Goal: Information Seeking & Learning: Learn about a topic

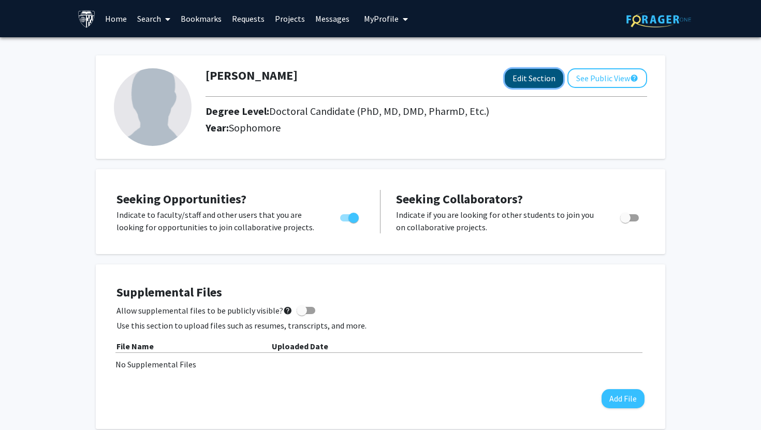
click at [519, 75] on button "Edit Section" at bounding box center [534, 78] width 58 height 19
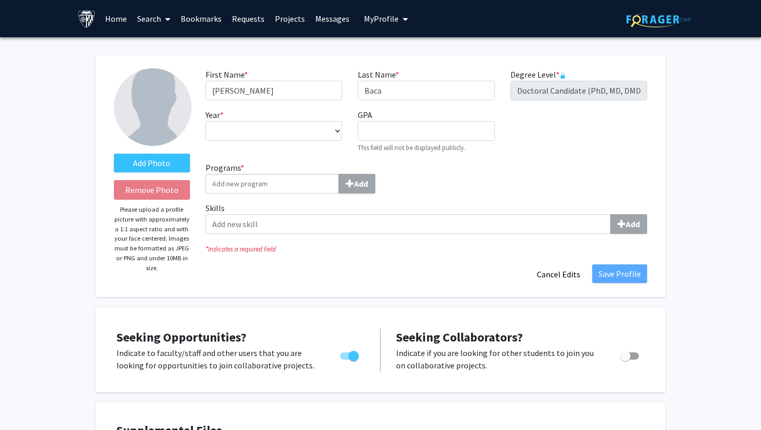
click at [564, 71] on label "Degree Level * required" at bounding box center [537, 74] width 55 height 12
click at [311, 134] on select "--- First Year Second Year Third Year Fourth Year Fifth Year Sixth Year Seventh…" at bounding box center [274, 131] width 137 height 20
select select "fifth_year"
click at [206, 121] on select "--- First Year Second Year Third Year Fourth Year Fifth Year Sixth Year Seventh…" at bounding box center [274, 131] width 137 height 20
click at [305, 186] on input "Programs * Add" at bounding box center [273, 184] width 134 height 20
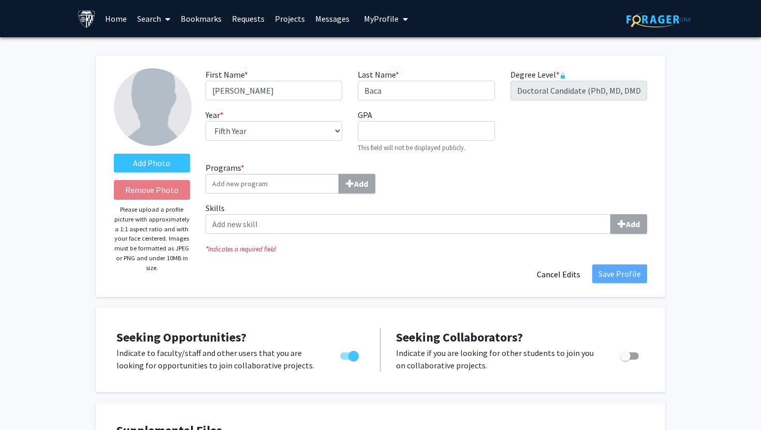
type input "j"
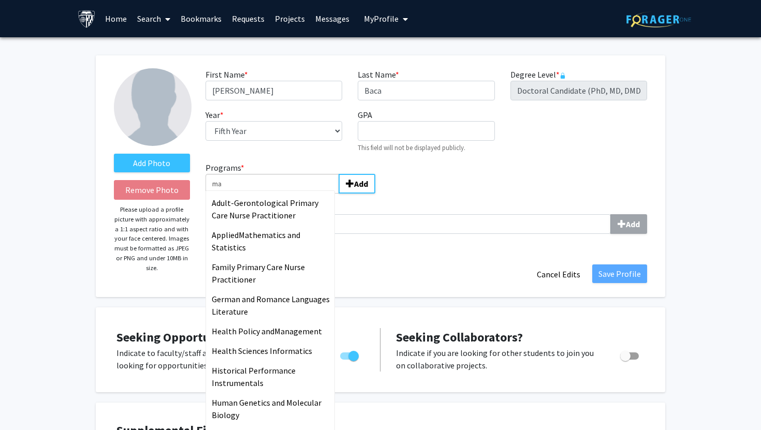
type input "m"
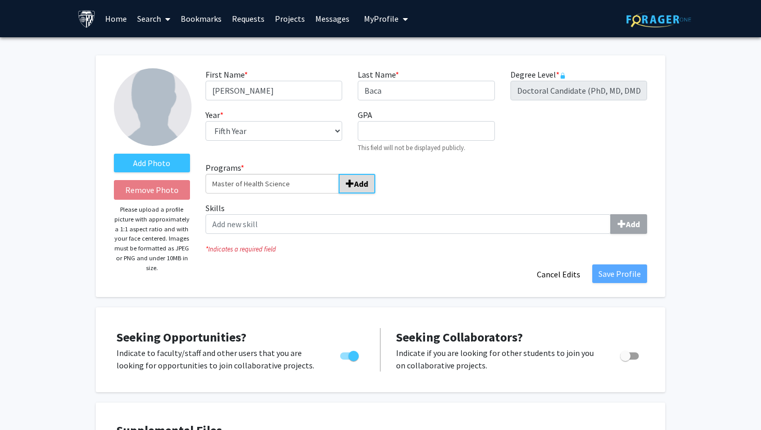
type input "Master of Health Science"
click at [355, 184] on b "Add" at bounding box center [361, 184] width 14 height 10
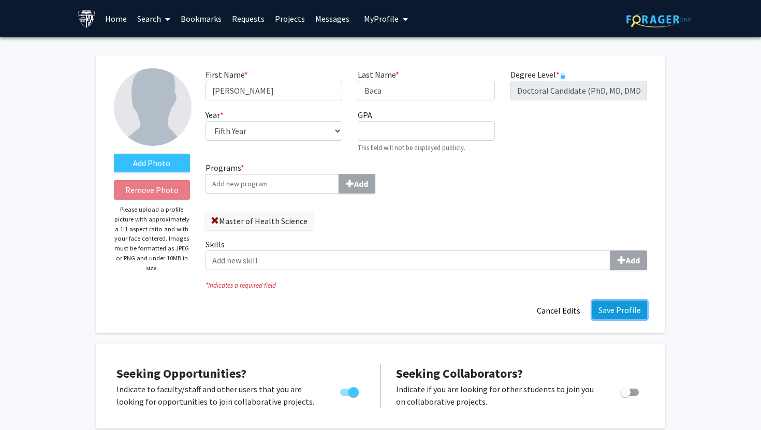
click at [610, 315] on button "Save Profile" at bounding box center [619, 310] width 55 height 19
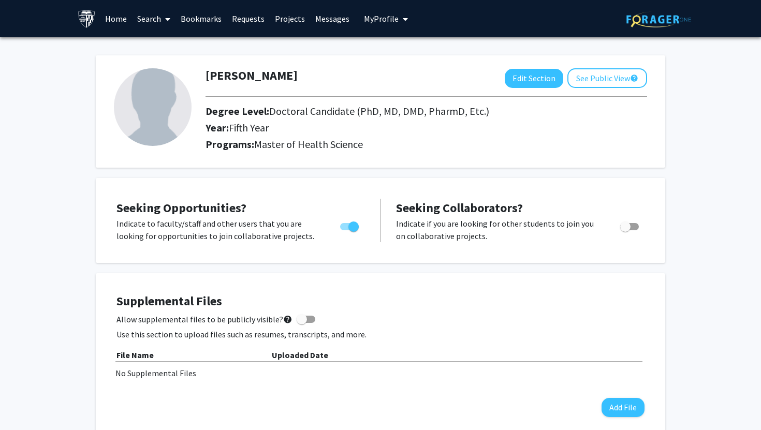
click at [146, 18] on link "Search" at bounding box center [153, 19] width 43 height 36
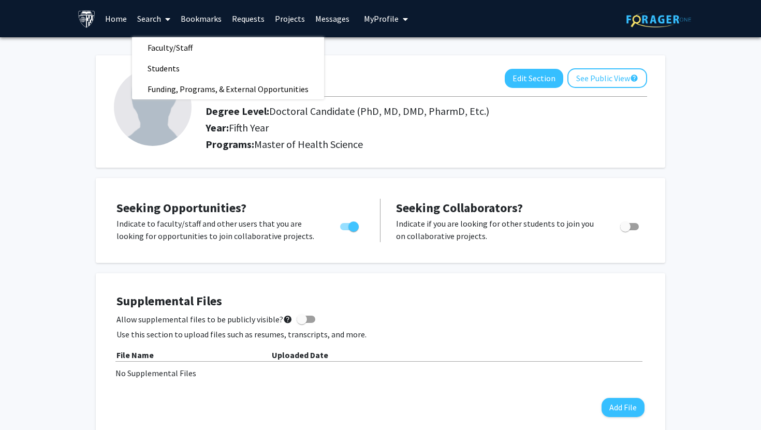
click at [198, 23] on link "Bookmarks" at bounding box center [200, 19] width 51 height 36
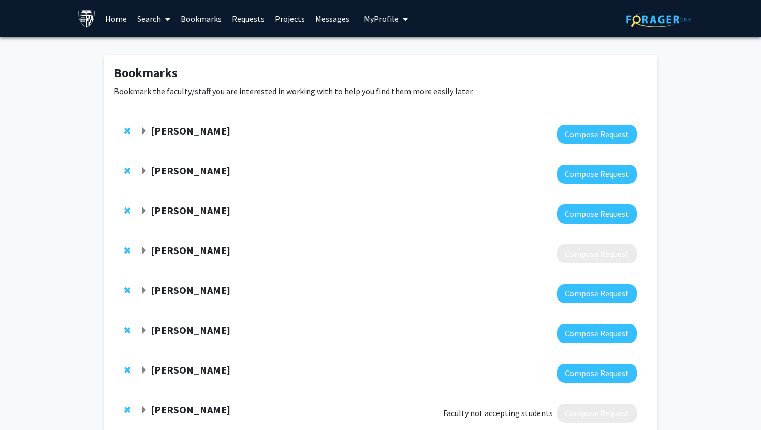
click at [192, 18] on link "Bookmarks" at bounding box center [200, 19] width 51 height 36
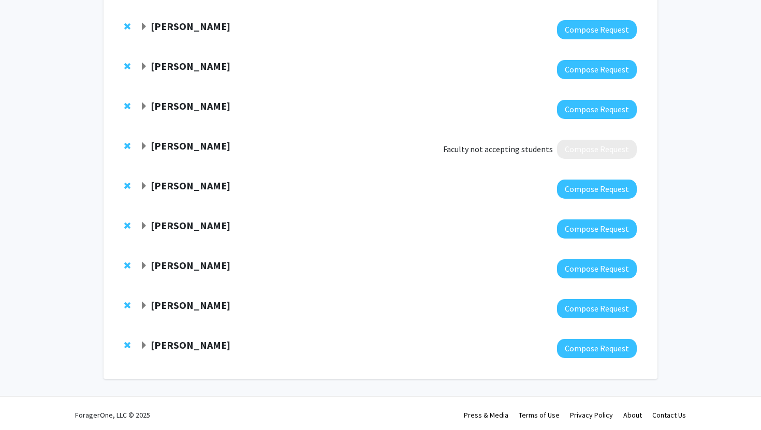
scroll to position [263, 0]
click at [156, 144] on strong "[PERSON_NAME]" at bounding box center [191, 146] width 80 height 13
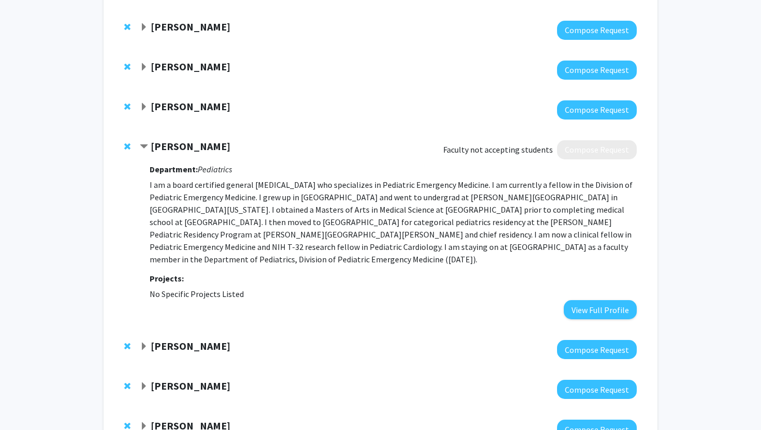
click at [158, 144] on strong "[PERSON_NAME]" at bounding box center [191, 146] width 80 height 13
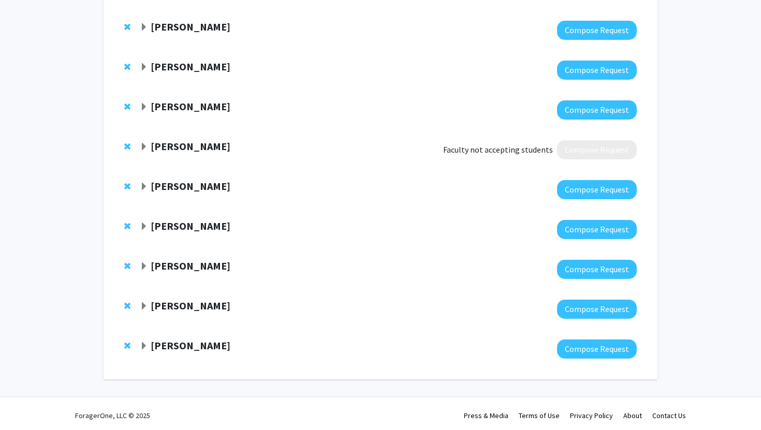
scroll to position [0, 0]
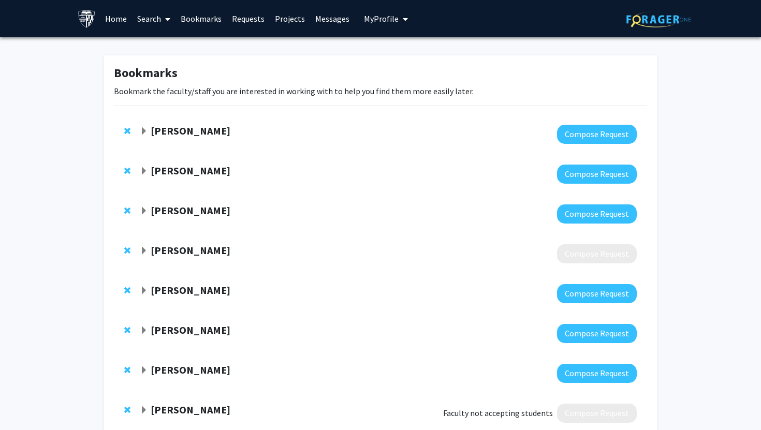
click at [119, 24] on link "Home" at bounding box center [116, 19] width 32 height 36
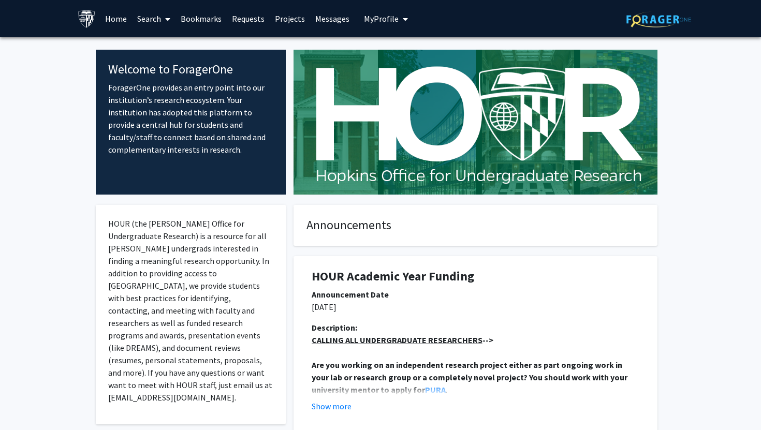
click at [156, 20] on link "Search" at bounding box center [153, 19] width 43 height 36
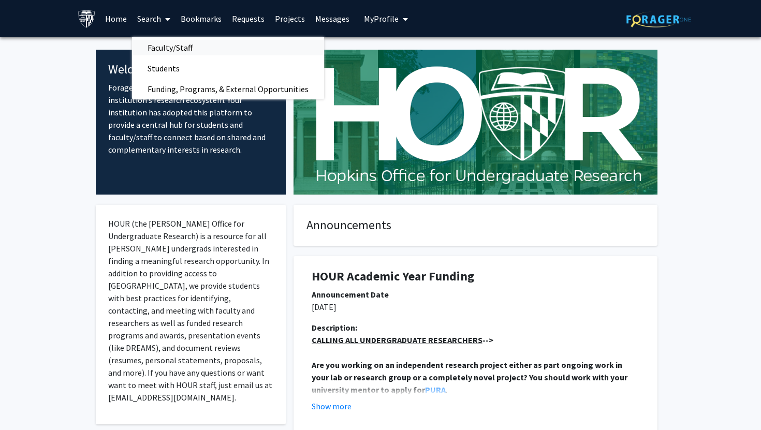
click at [156, 45] on span "Faculty/Staff" at bounding box center [170, 47] width 76 height 21
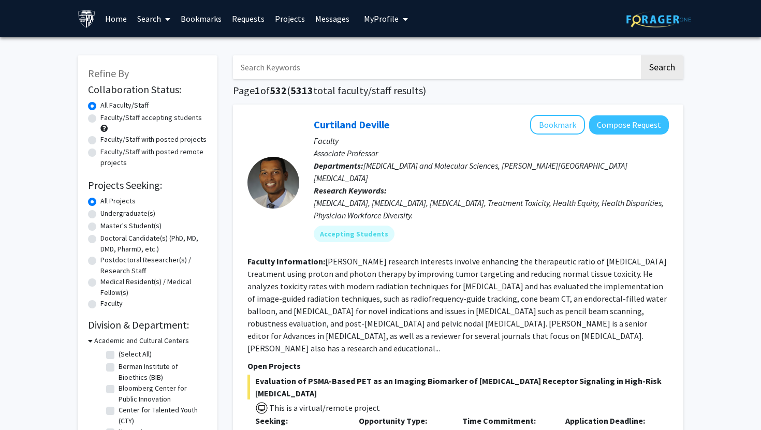
click at [100, 226] on label "Master's Student(s)" at bounding box center [130, 226] width 61 height 11
click at [100, 226] on input "Master's Student(s)" at bounding box center [103, 224] width 7 height 7
radio input "true"
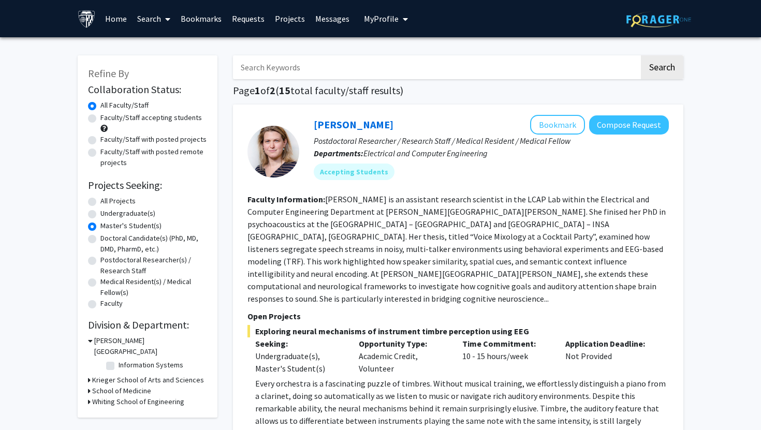
click at [100, 202] on label "All Projects" at bounding box center [117, 201] width 35 height 11
click at [100, 202] on input "All Projects" at bounding box center [103, 199] width 7 height 7
radio input "true"
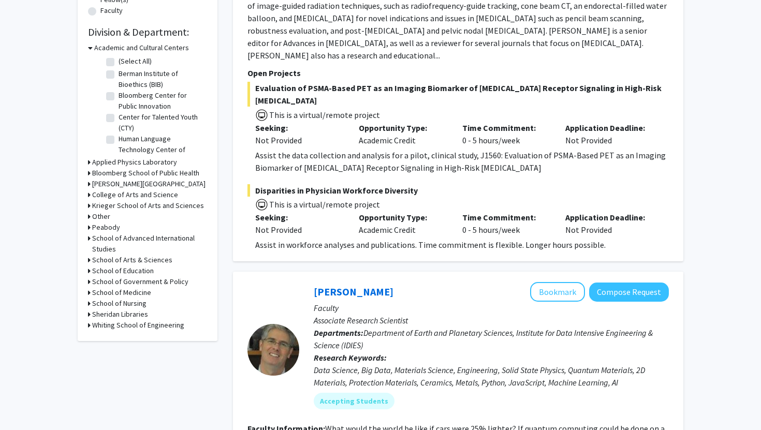
scroll to position [296, 0]
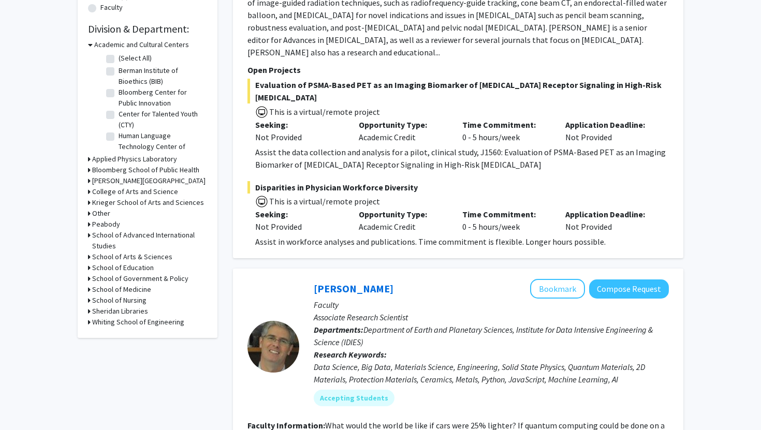
click at [123, 162] on h3 "Applied Physics Laboratory" at bounding box center [134, 159] width 85 height 11
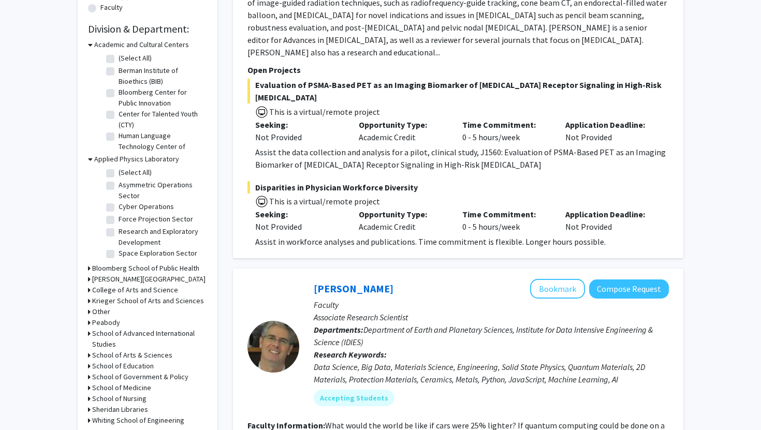
click at [119, 171] on label "(Select All)" at bounding box center [135, 172] width 33 height 11
click at [119, 171] on input "(Select All)" at bounding box center [122, 170] width 7 height 7
checkbox input "true"
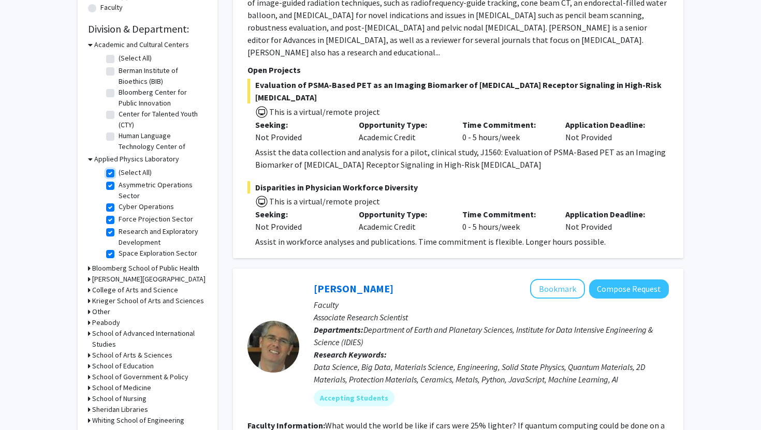
checkbox input "true"
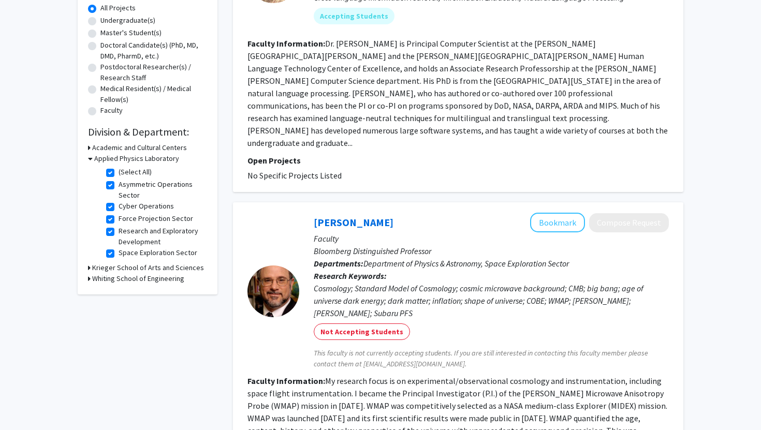
scroll to position [196, 0]
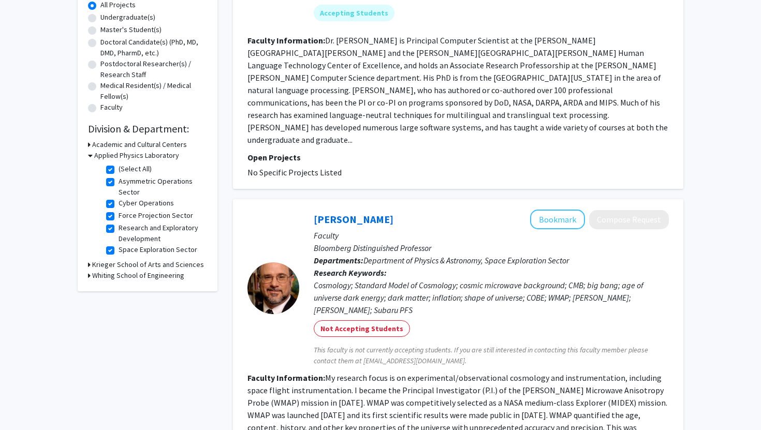
click at [119, 170] on label "(Select All)" at bounding box center [135, 169] width 33 height 11
click at [119, 170] on input "(Select All)" at bounding box center [122, 167] width 7 height 7
checkbox input "false"
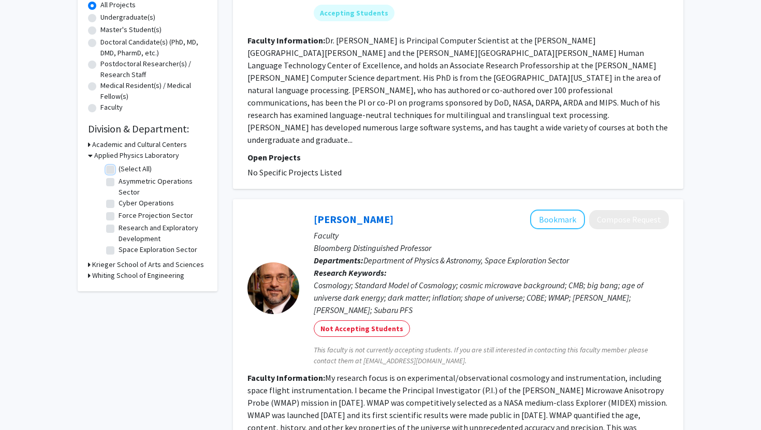
checkbox input "false"
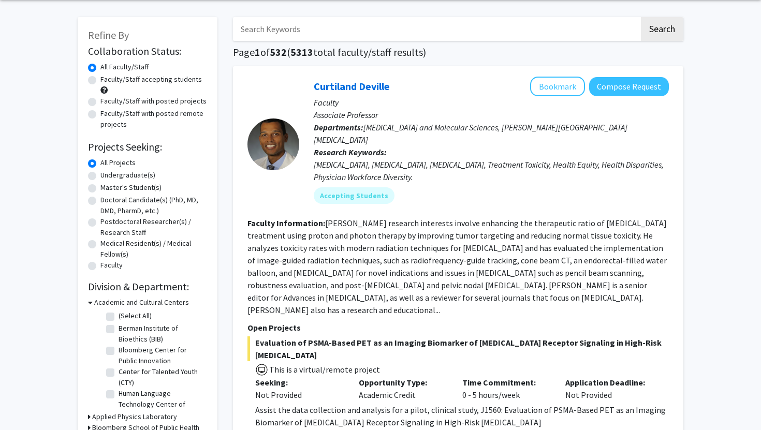
scroll to position [41, 0]
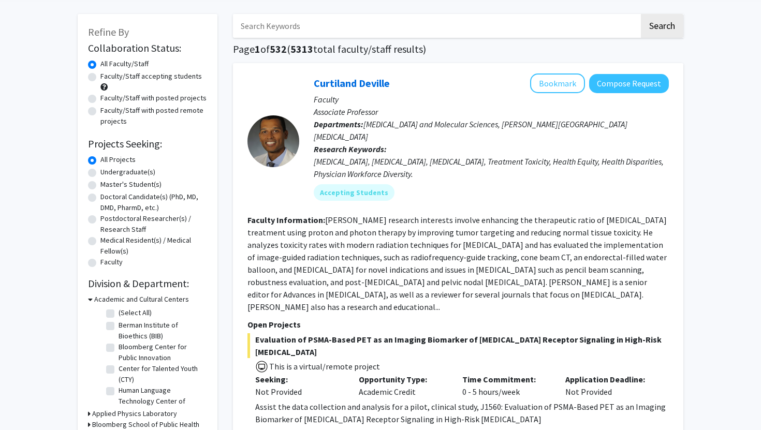
click at [94, 300] on h3 "Academic and Cultural Centers" at bounding box center [141, 299] width 95 height 11
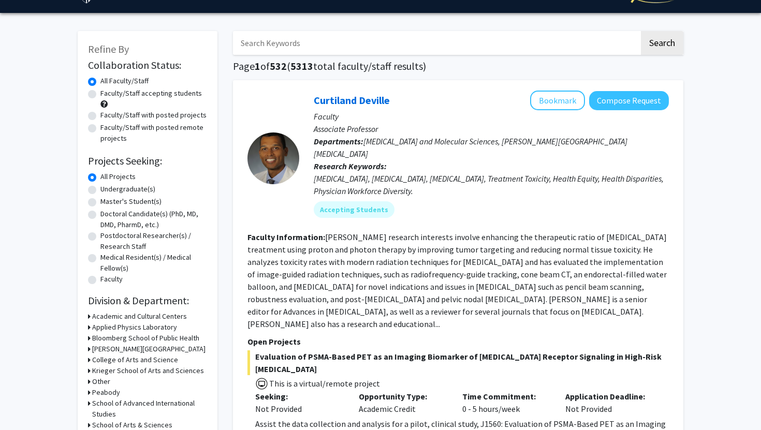
scroll to position [0, 0]
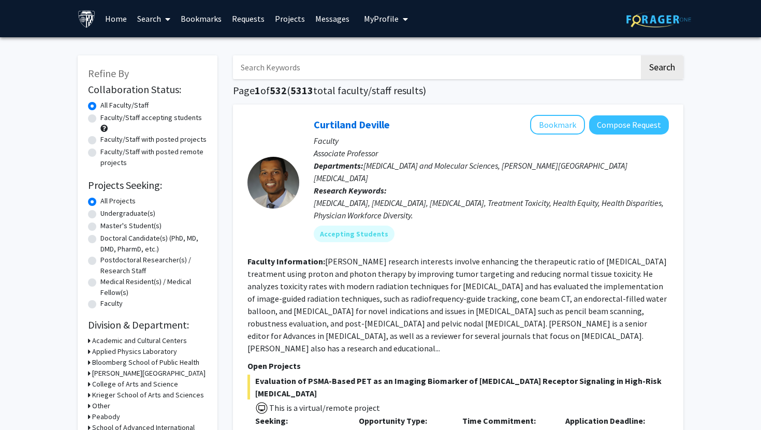
click at [302, 58] on input "Search Keywords" at bounding box center [436, 67] width 406 height 24
click at [641, 55] on button "Search" at bounding box center [662, 67] width 42 height 24
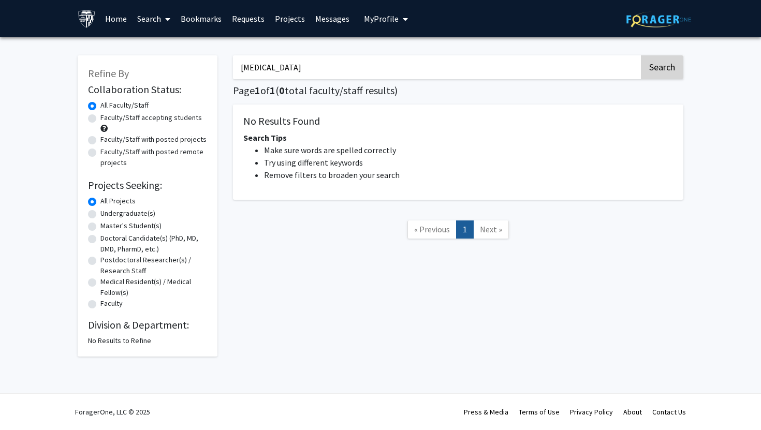
type input "[MEDICAL_DATA]"
click at [660, 69] on button "Search" at bounding box center [662, 67] width 42 height 24
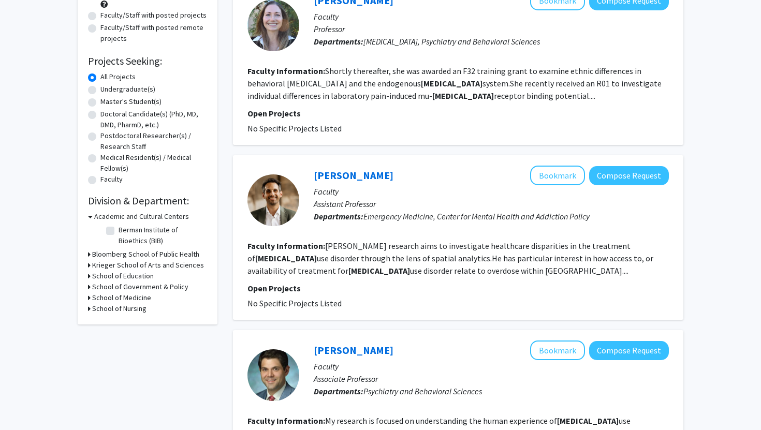
scroll to position [126, 0]
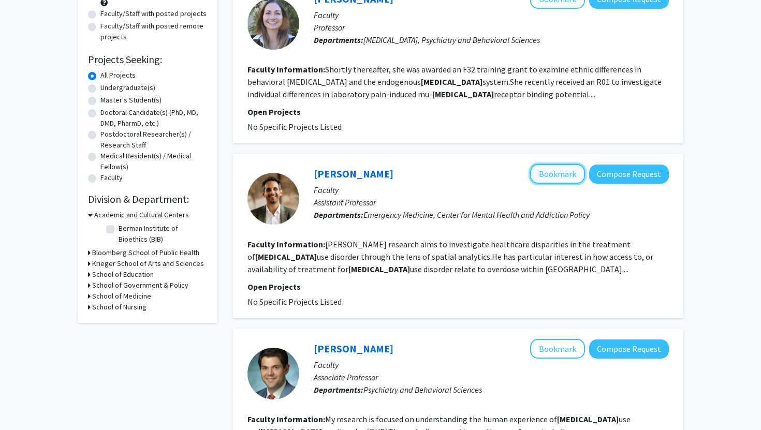
click at [557, 177] on button "Bookmark" at bounding box center [557, 174] width 55 height 20
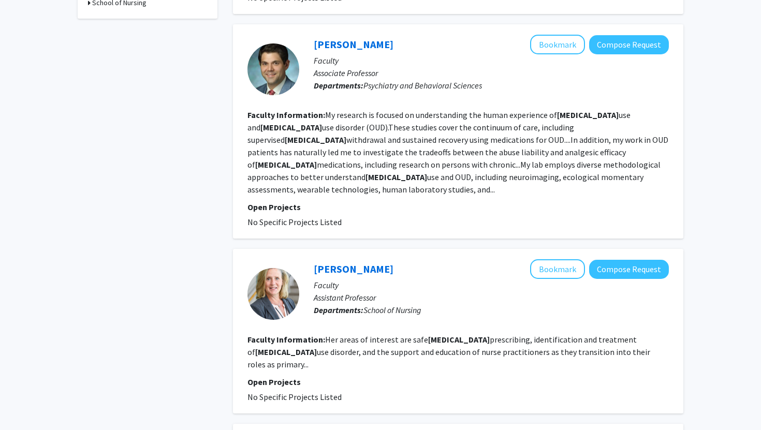
scroll to position [433, 0]
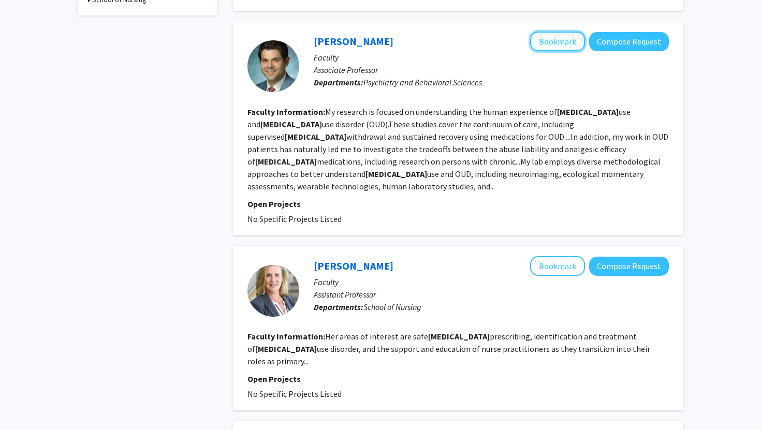
click at [566, 46] on button "Bookmark" at bounding box center [557, 42] width 55 height 20
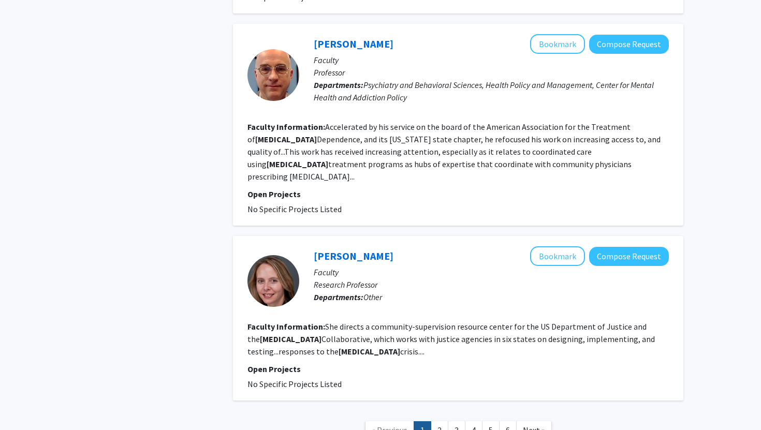
scroll to position [1603, 0]
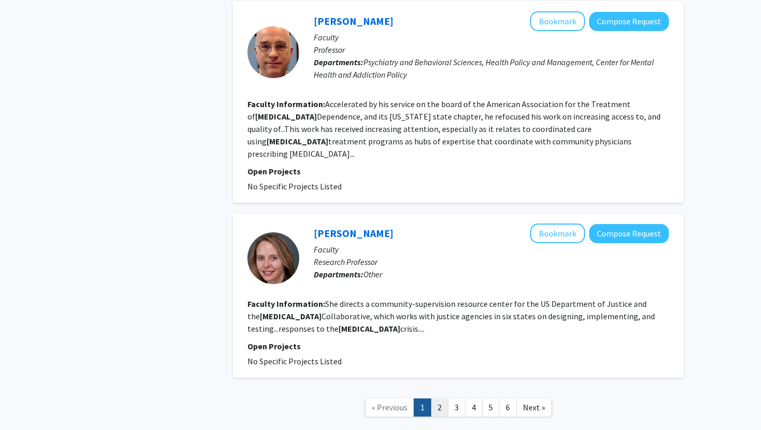
click at [438, 399] on link "2" at bounding box center [440, 408] width 18 height 18
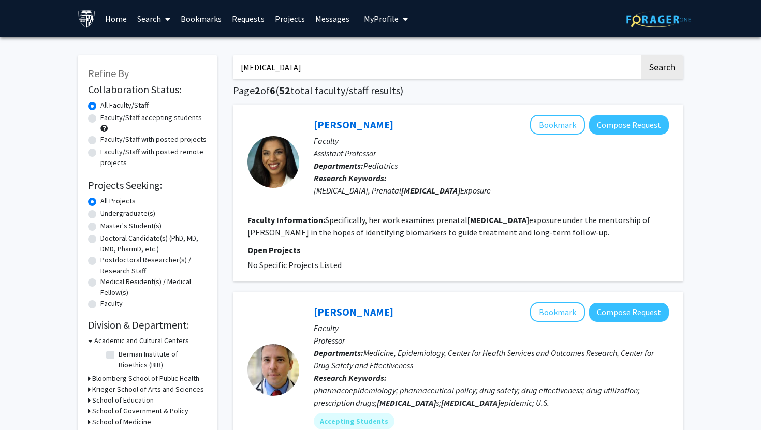
click at [150, 138] on label "Faculty/Staff with posted projects" at bounding box center [153, 139] width 106 height 11
click at [107, 138] on input "Faculty/Staff with posted projects" at bounding box center [103, 137] width 7 height 7
radio input "true"
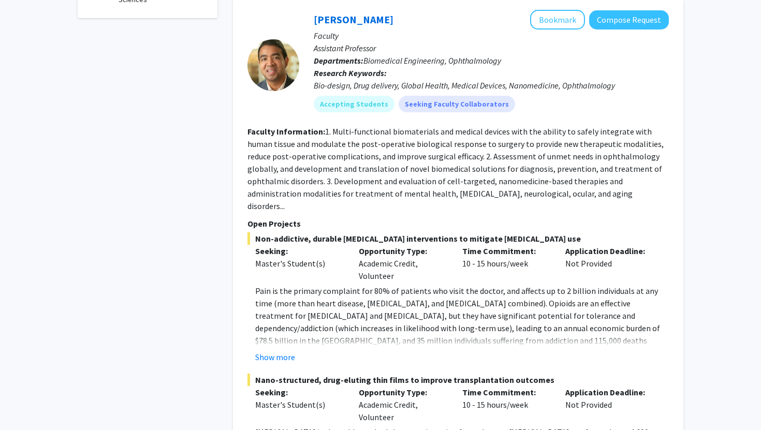
scroll to position [404, 0]
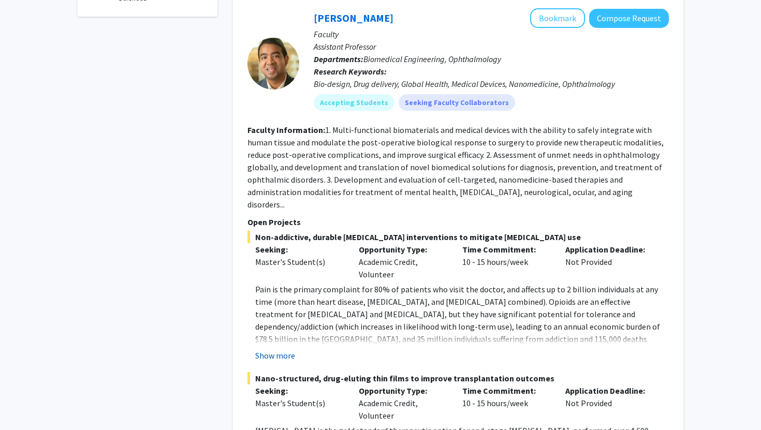
click at [270, 349] on button "Show more" at bounding box center [275, 355] width 40 height 12
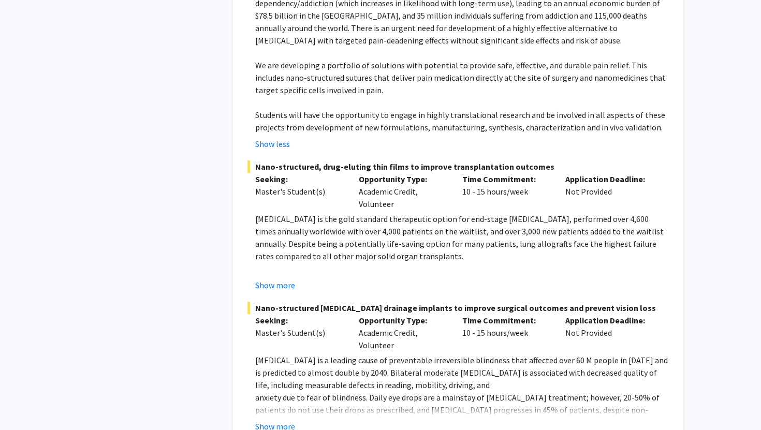
scroll to position [732, 0]
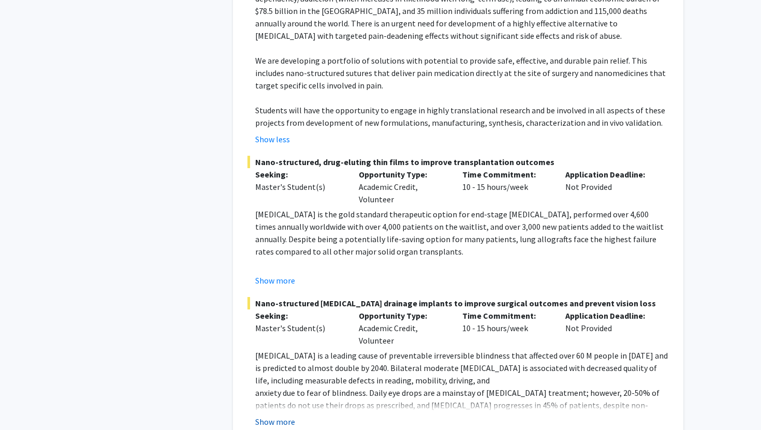
click at [288, 416] on button "Show more" at bounding box center [275, 422] width 40 height 12
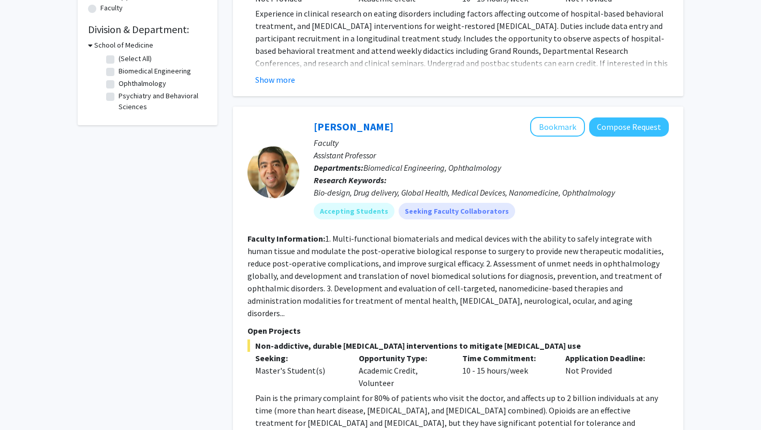
scroll to position [284, 0]
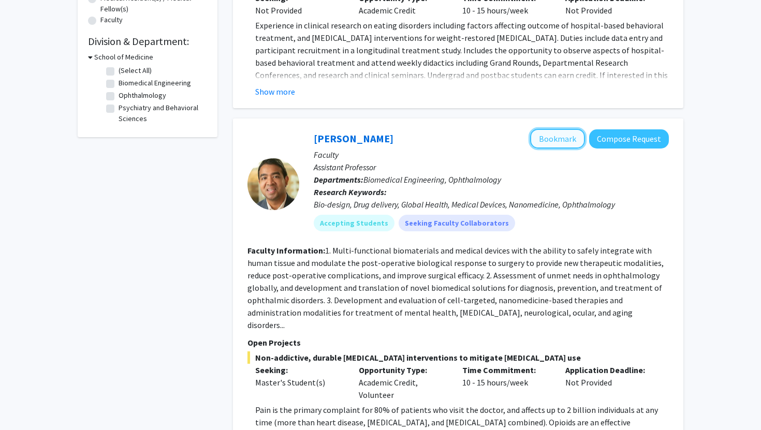
click at [569, 129] on button "Bookmark" at bounding box center [557, 139] width 55 height 20
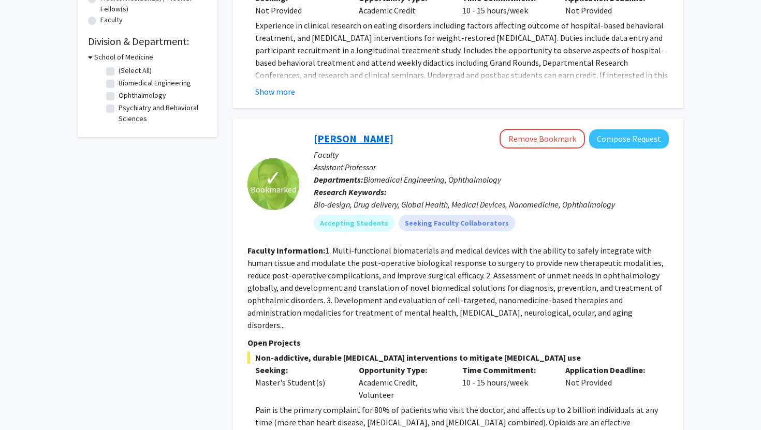
click at [340, 132] on link "[PERSON_NAME]" at bounding box center [354, 138] width 80 height 13
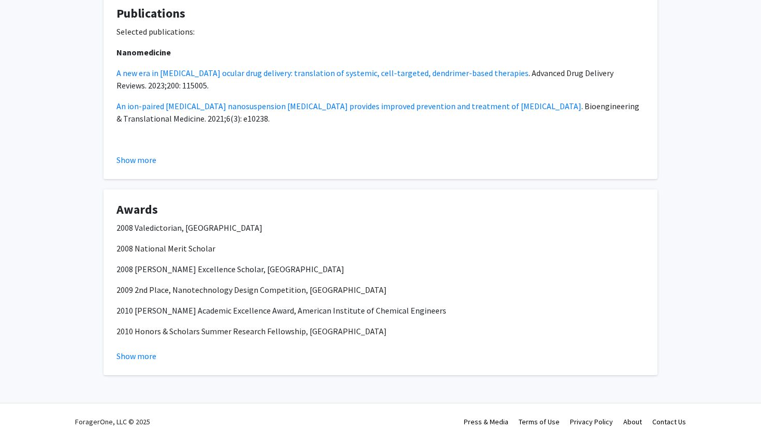
scroll to position [1077, 0]
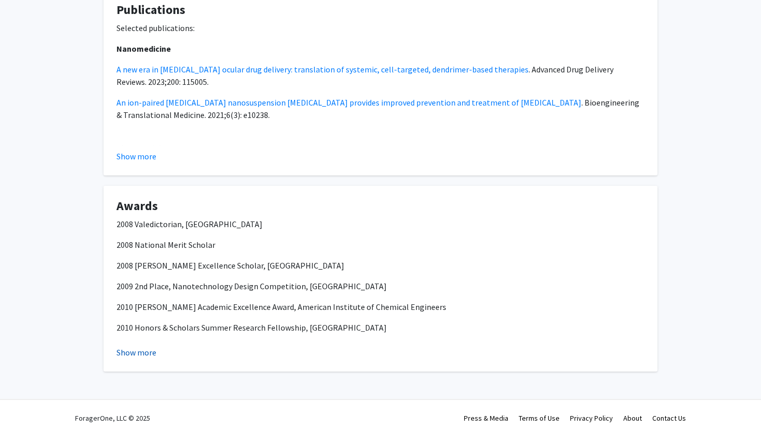
click at [147, 350] on button "Show more" at bounding box center [136, 352] width 40 height 12
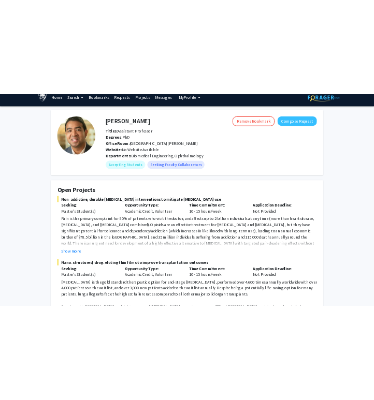
scroll to position [0, 0]
